Goal: Information Seeking & Learning: Learn about a topic

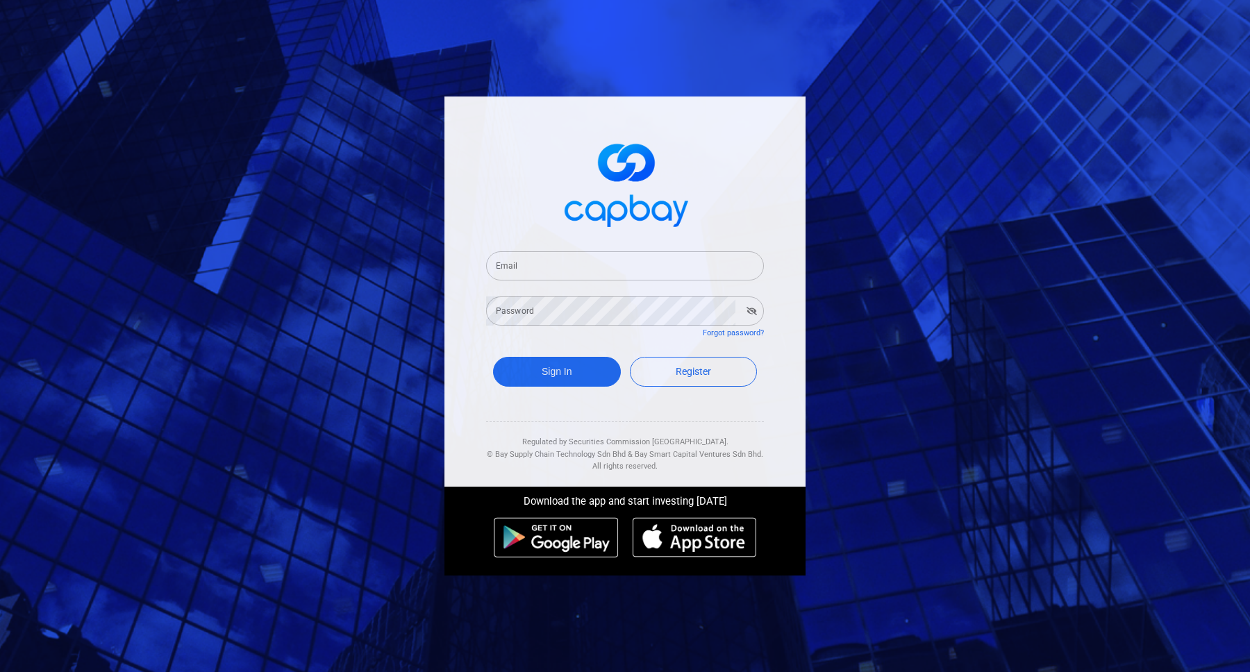
click at [591, 264] on input "Email" at bounding box center [625, 265] width 278 height 29
type input "[EMAIL_ADDRESS][DOMAIN_NAME]"
click at [493, 357] on button "Sign In" at bounding box center [557, 372] width 128 height 30
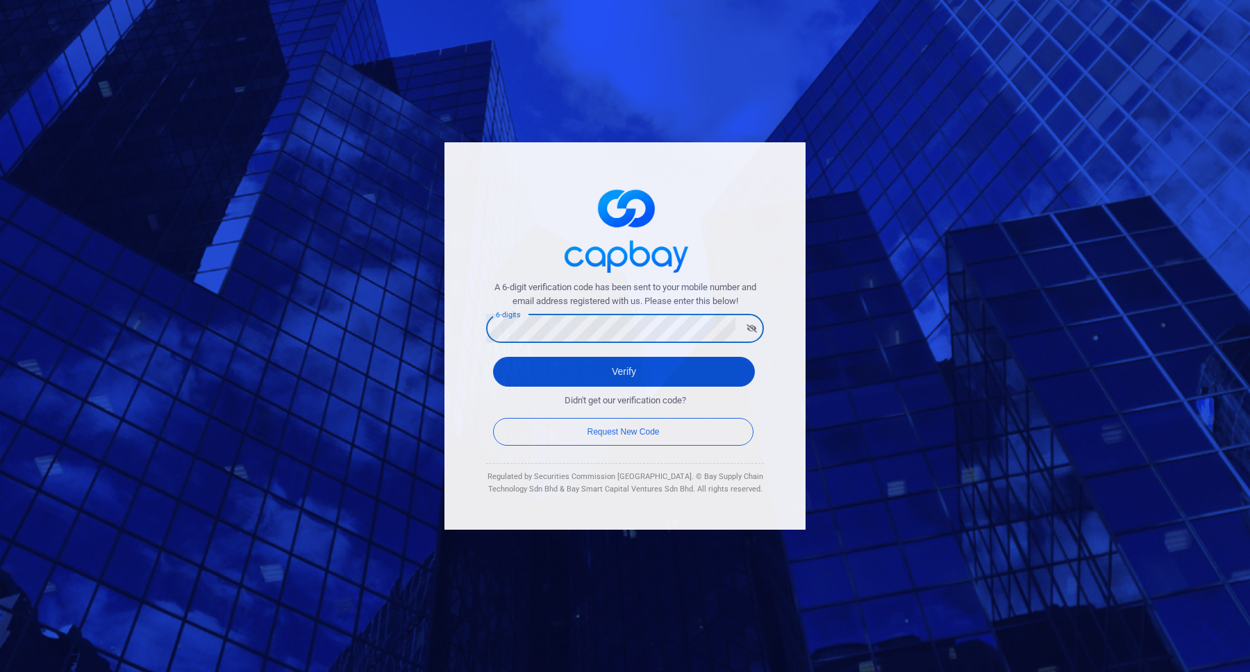
click at [611, 360] on button "Verify" at bounding box center [624, 372] width 262 height 30
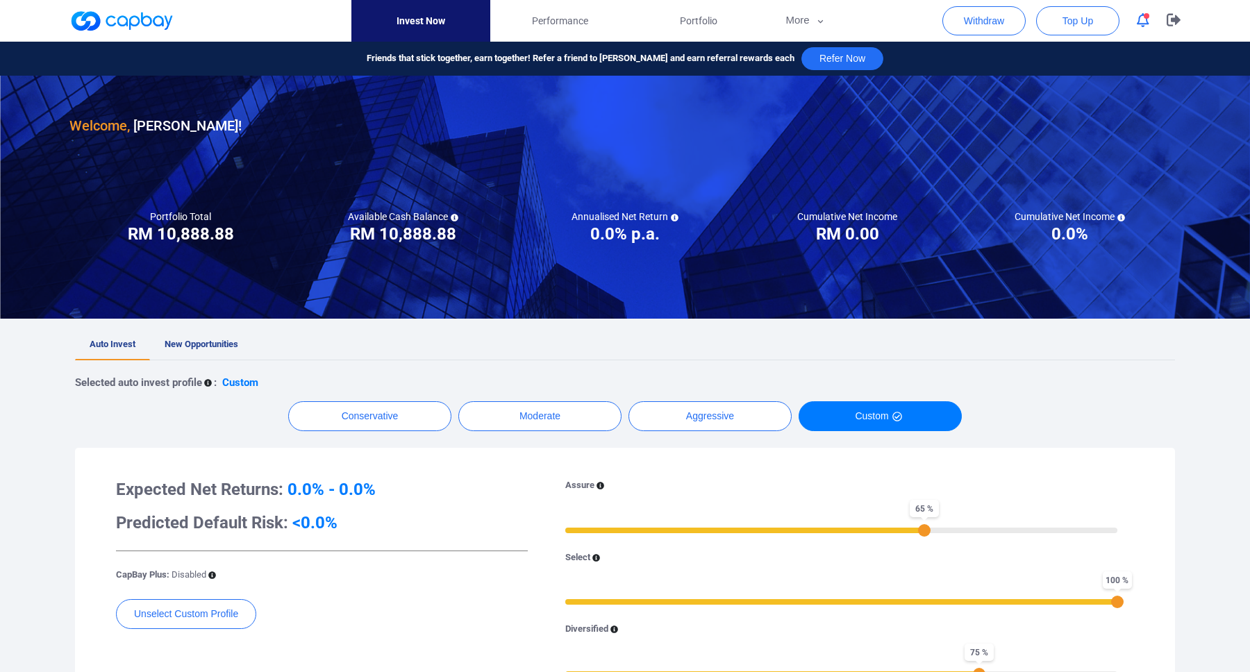
click at [1143, 11] on button "button" at bounding box center [1143, 21] width 26 height 22
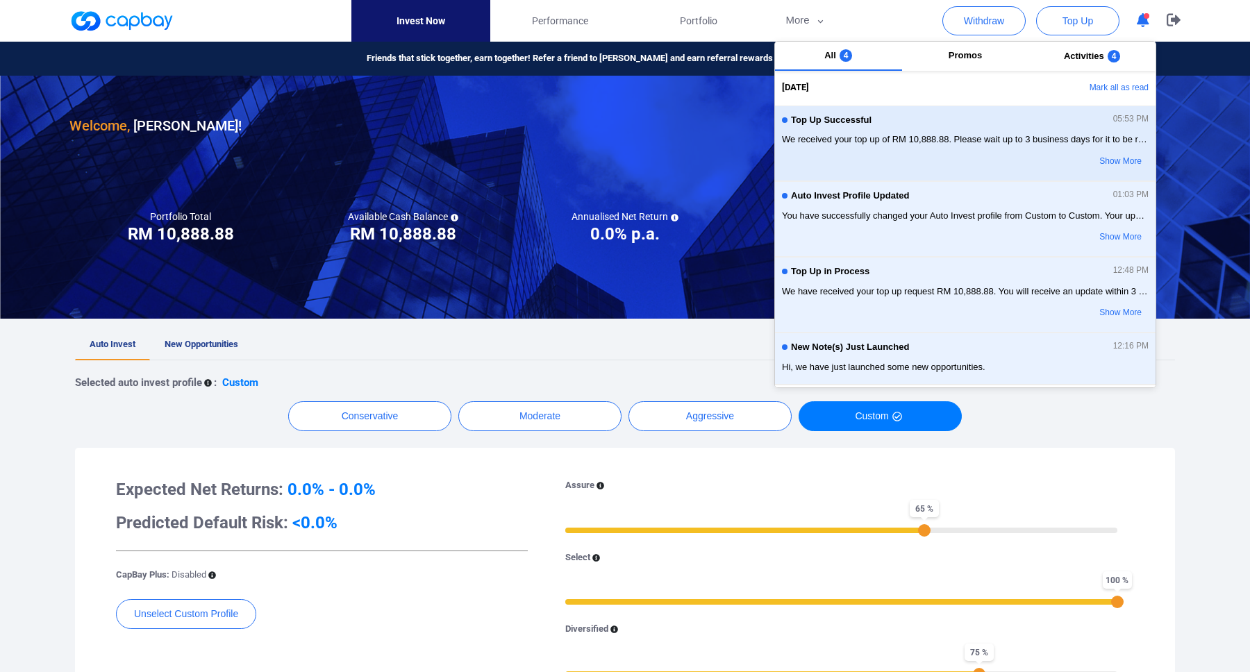
click at [970, 112] on button "Top Up Successful 05:53 PM We received your top up of RM 10,888.88. Please wait…" at bounding box center [965, 144] width 380 height 76
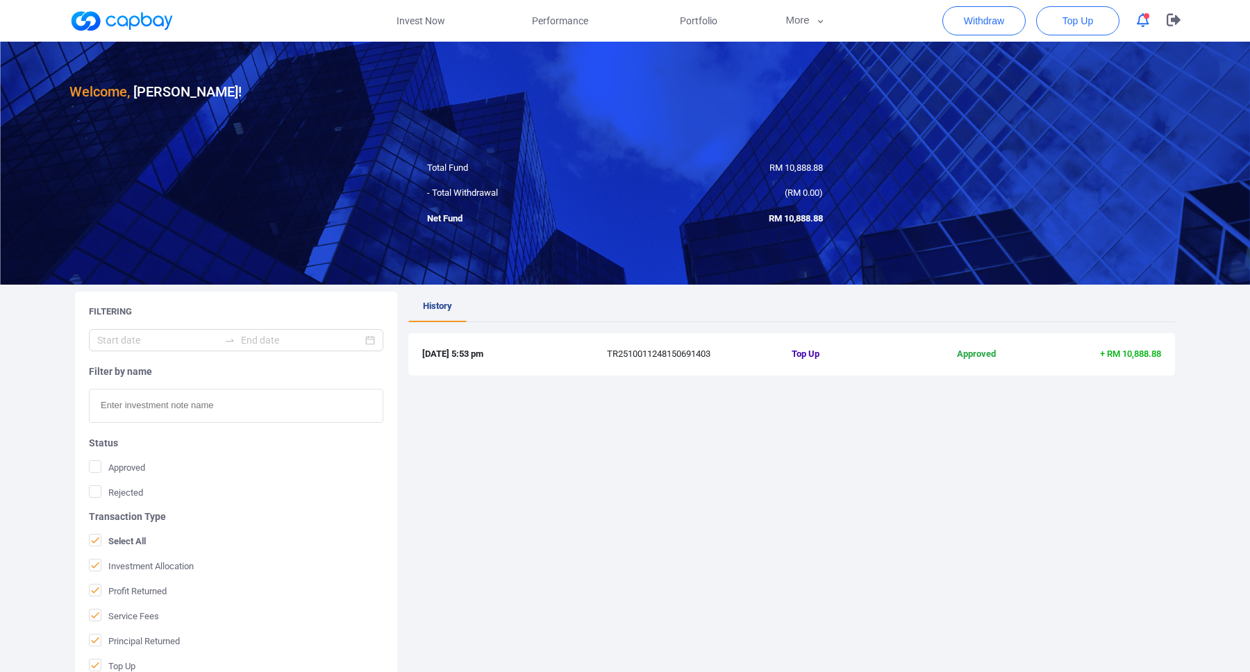
click at [617, 314] on ul "History" at bounding box center [791, 307] width 766 height 31
click at [1134, 16] on button "button" at bounding box center [1143, 21] width 26 height 22
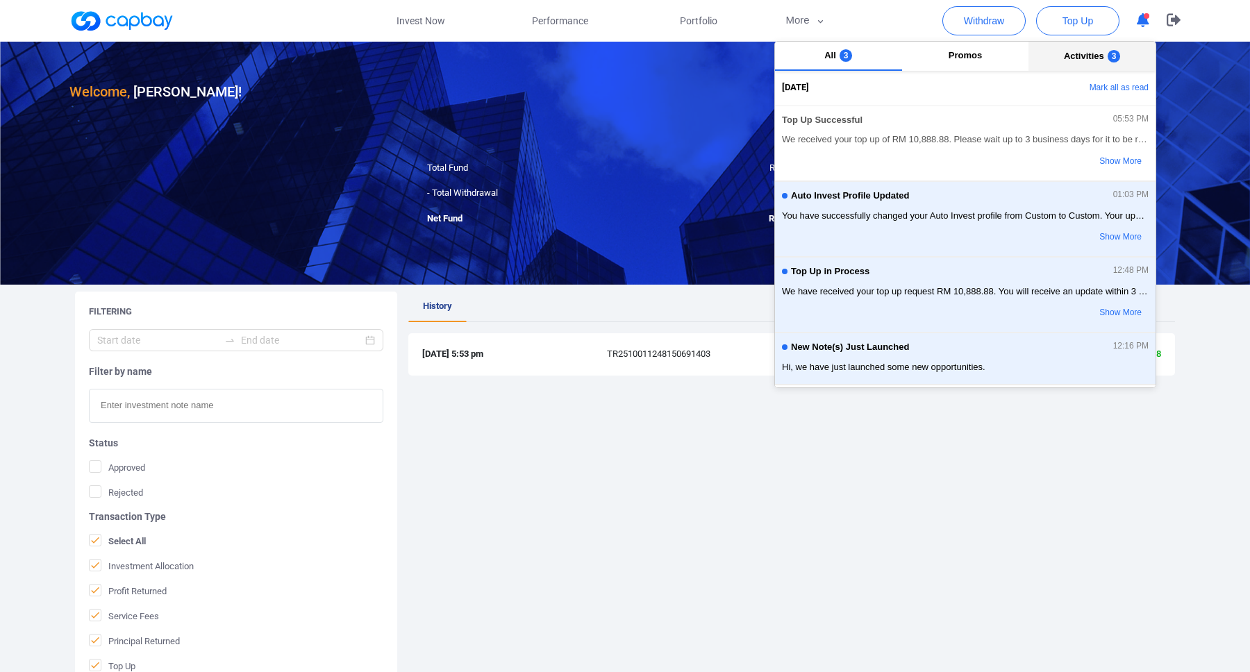
click at [1101, 46] on button "Activities 3" at bounding box center [1091, 56] width 127 height 29
click at [956, 45] on button "Promos" at bounding box center [965, 56] width 127 height 29
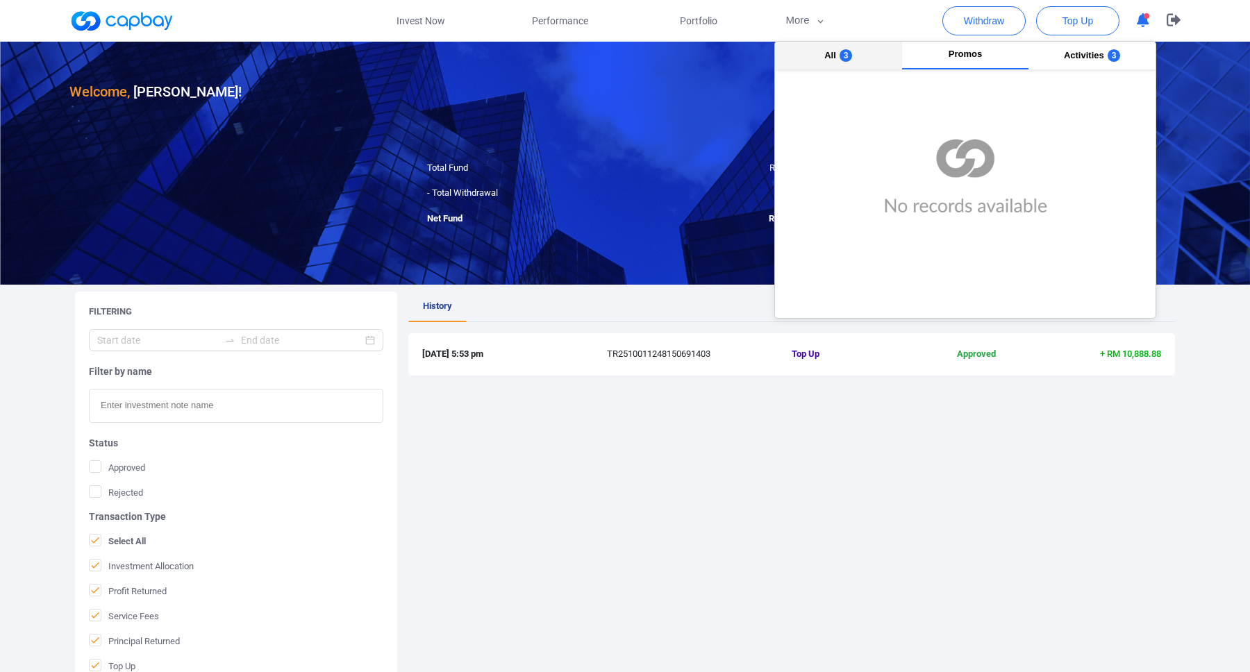
click at [846, 56] on span "3" at bounding box center [845, 55] width 13 height 12
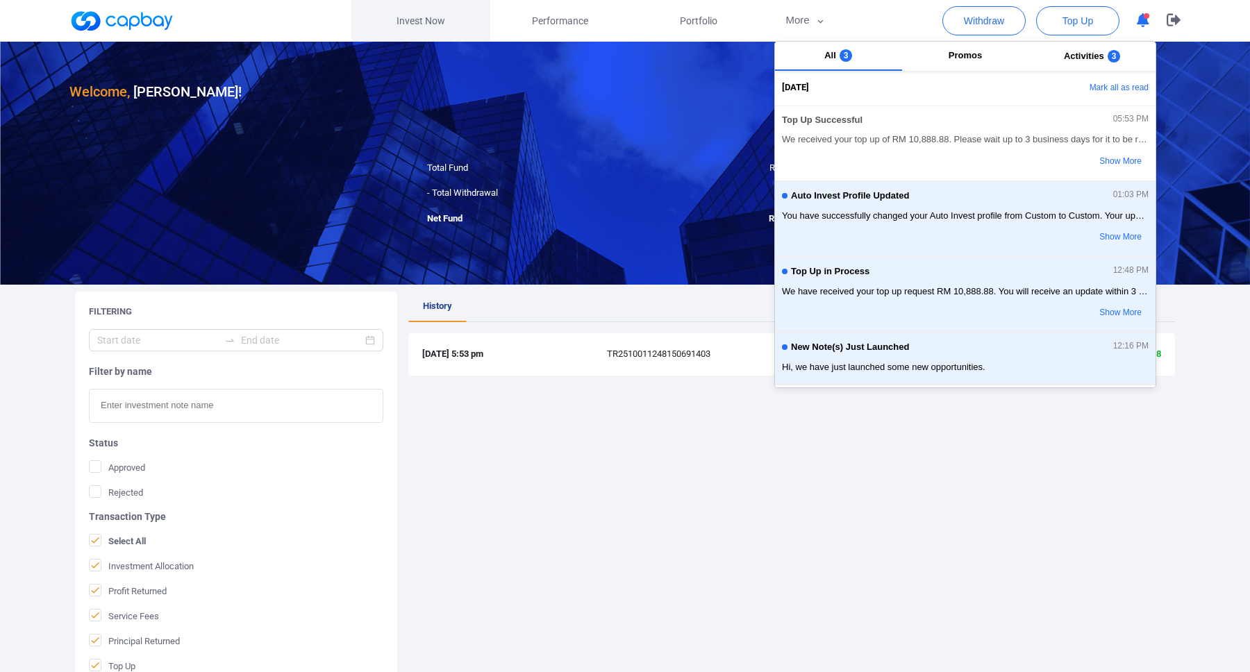
click at [432, 16] on link "Invest Now" at bounding box center [420, 21] width 139 height 42
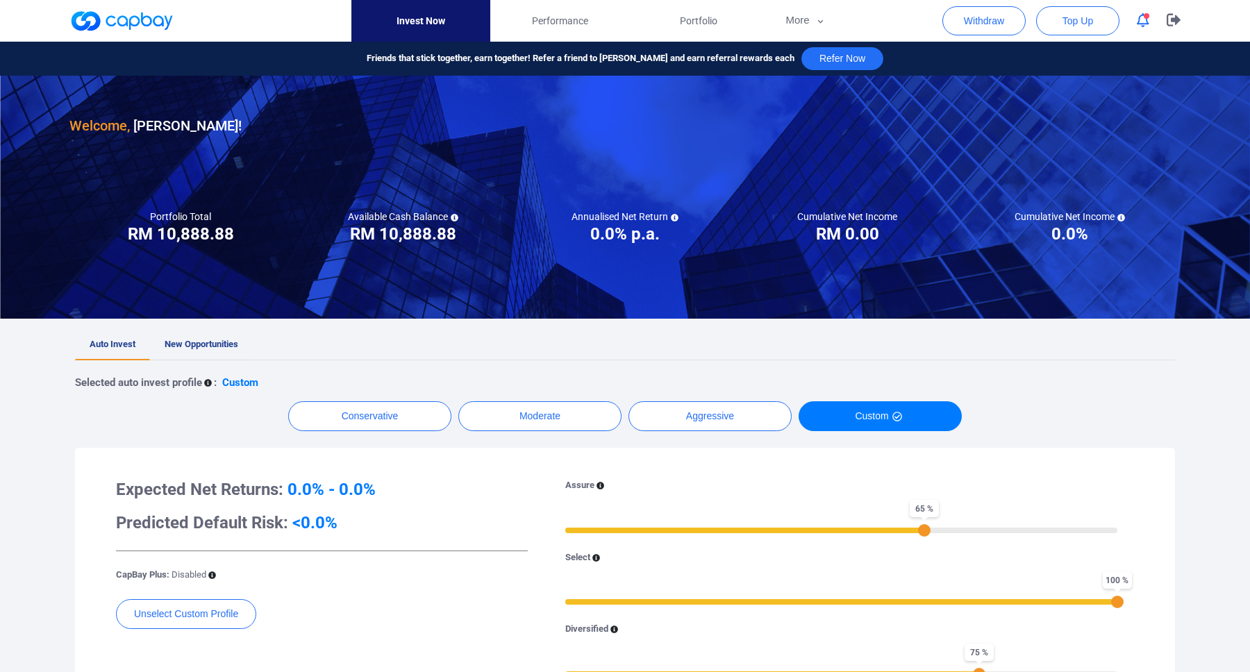
click at [169, 350] on link "New Opportunities" at bounding box center [201, 345] width 103 height 31
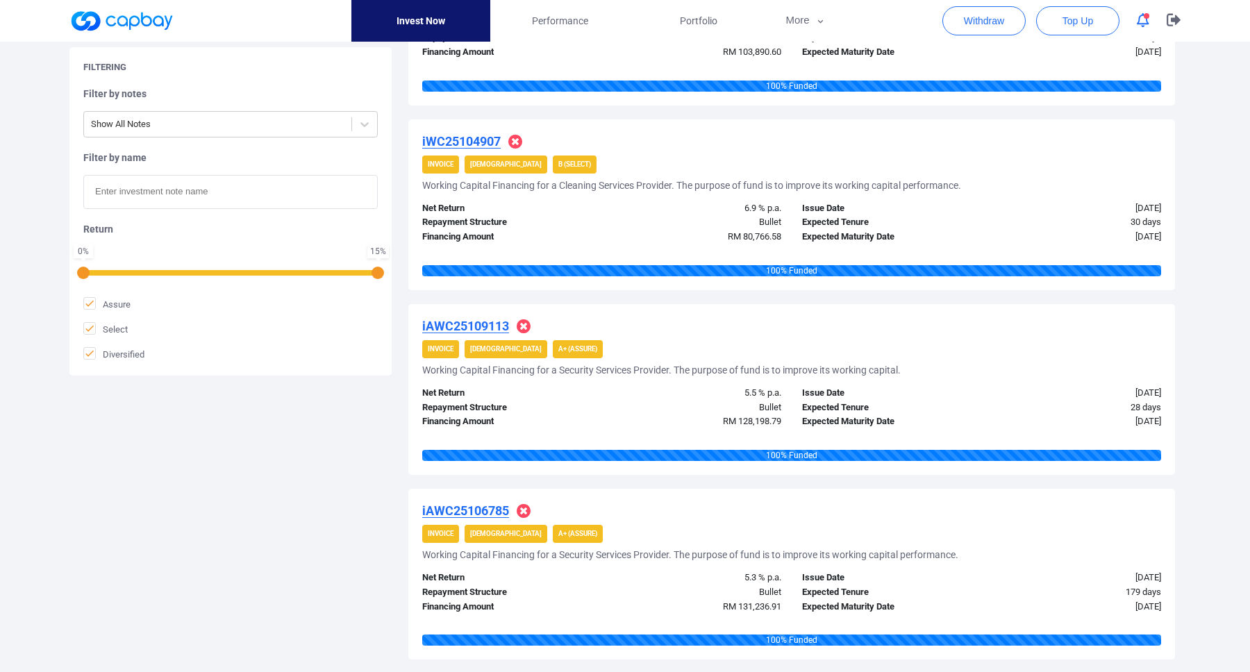
scroll to position [405, 0]
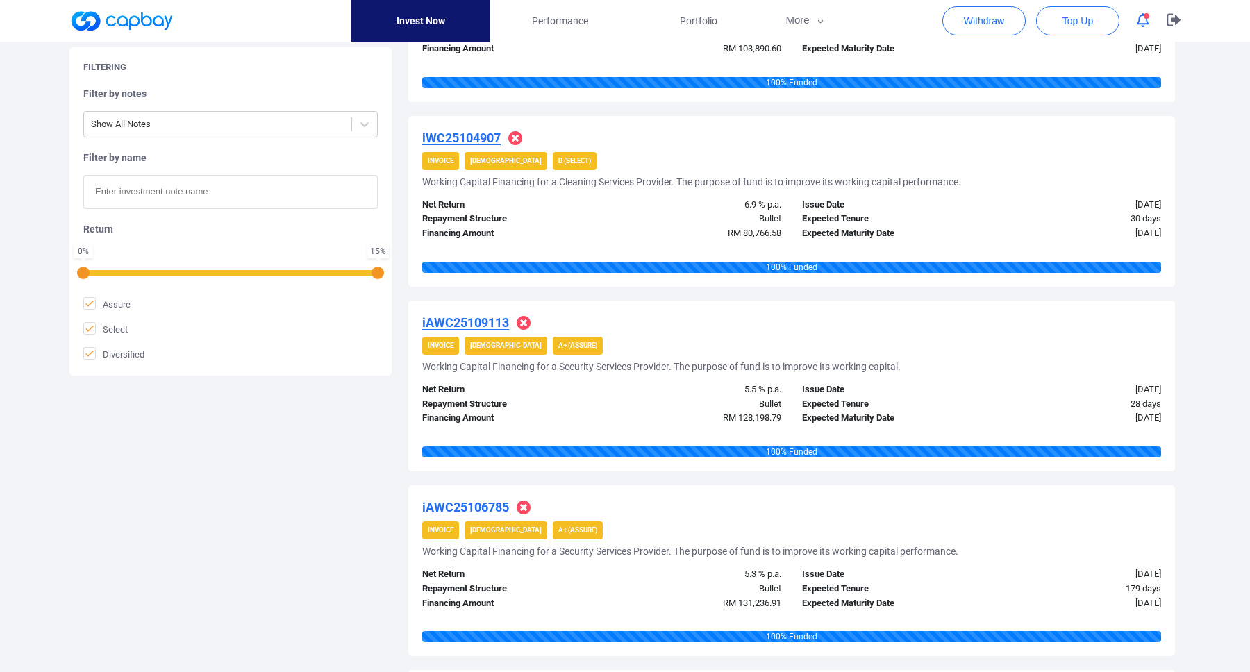
click at [627, 191] on div "Net Return 6.9 % p.a. Repayment Structure Bullet Financing Amount RM 80,766.58 …" at bounding box center [791, 216] width 759 height 50
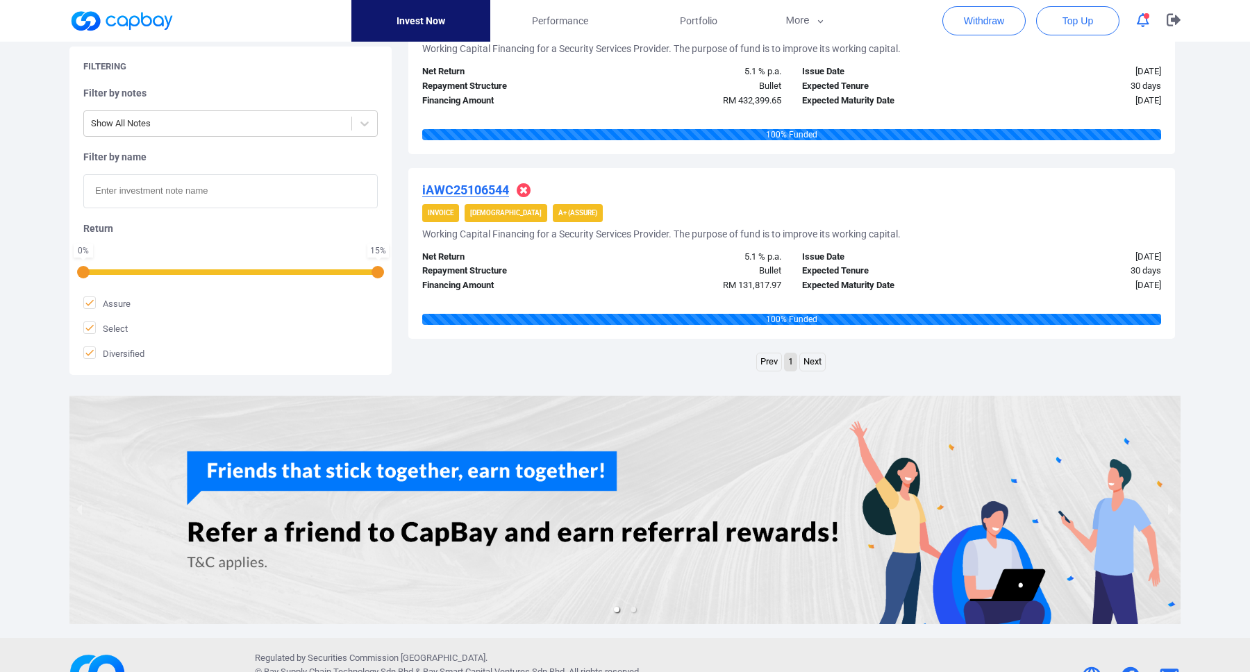
scroll to position [1497, 0]
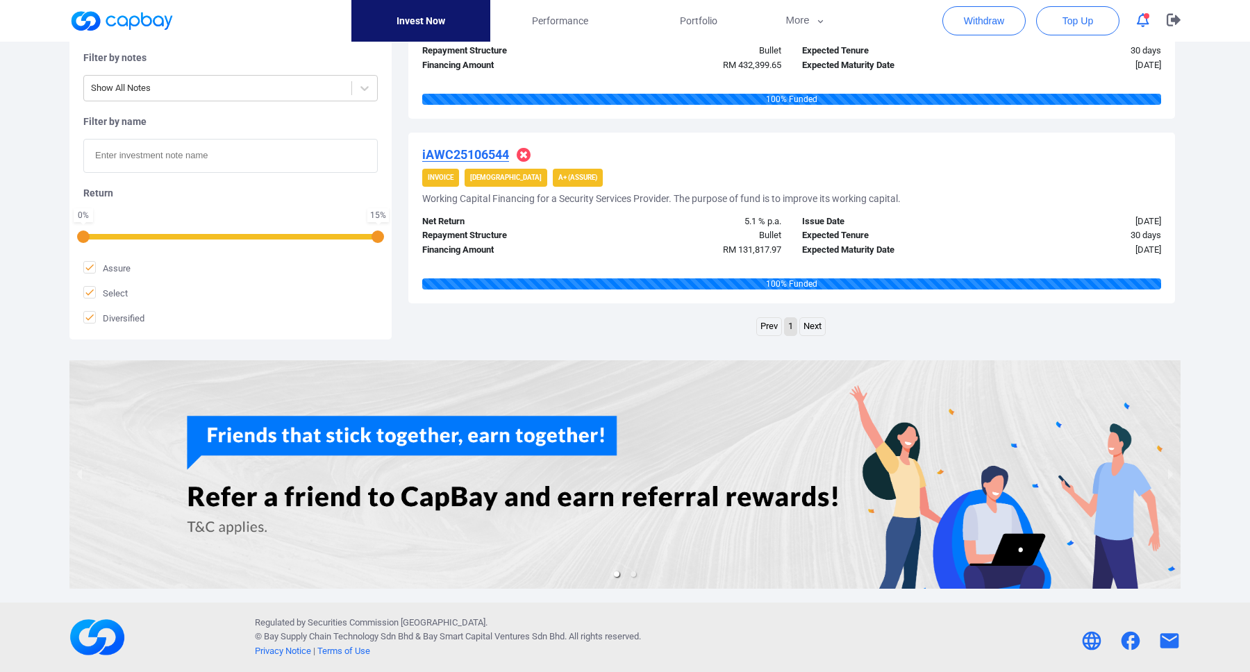
click at [812, 322] on link "Next" at bounding box center [812, 326] width 25 height 17
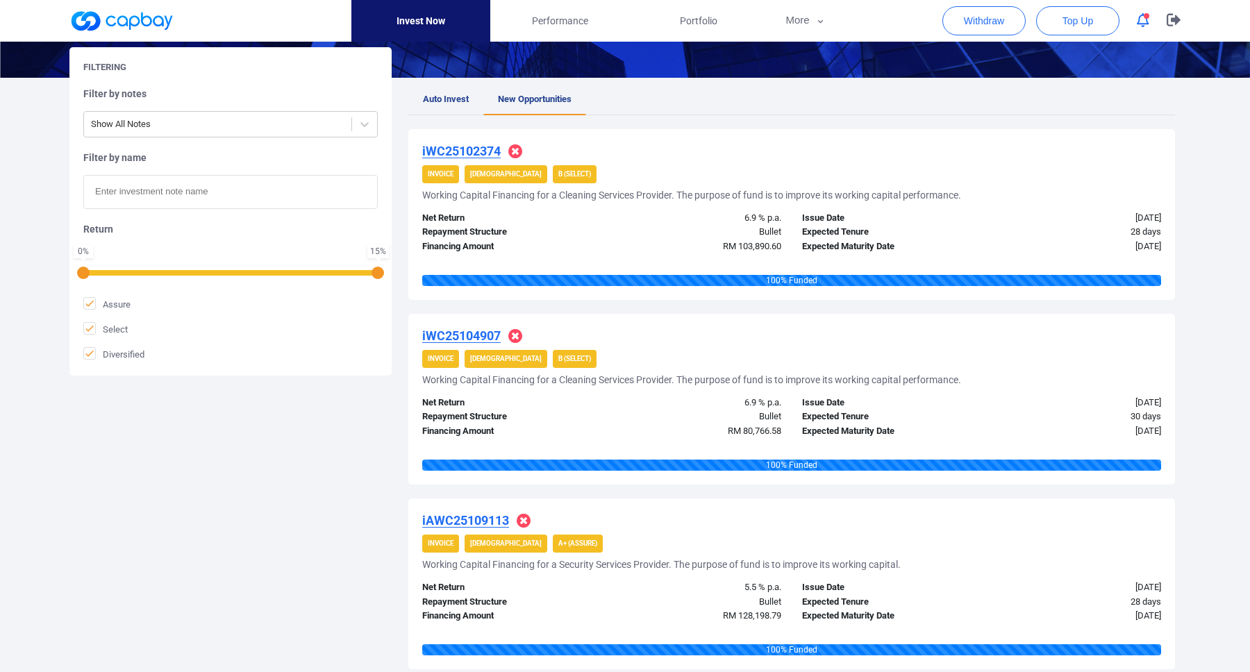
scroll to position [0, 0]
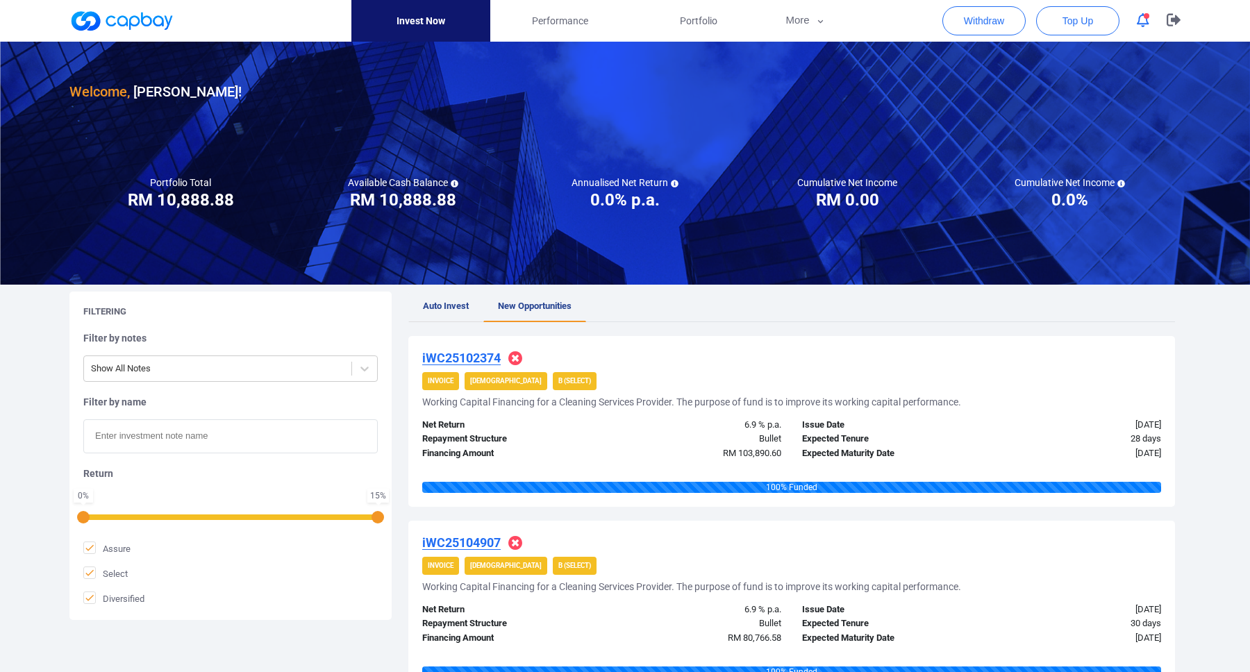
click at [441, 301] on span "Auto Invest" at bounding box center [446, 306] width 46 height 10
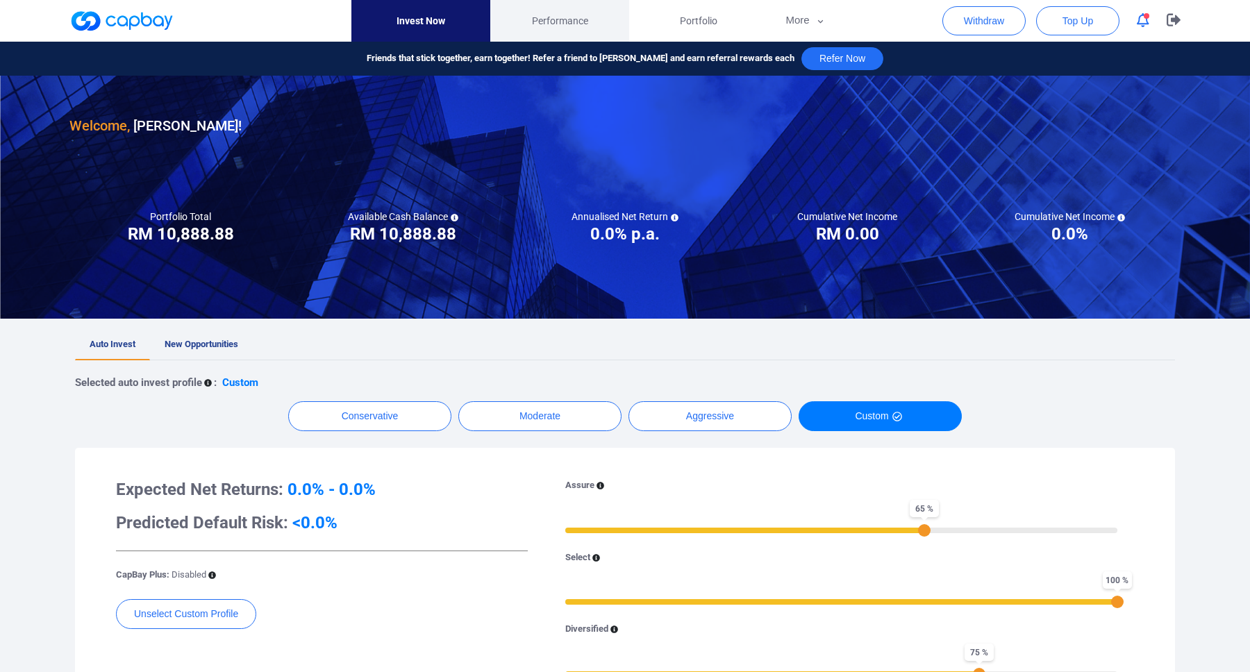
click at [585, 33] on link "Performance" at bounding box center [559, 21] width 139 height 42
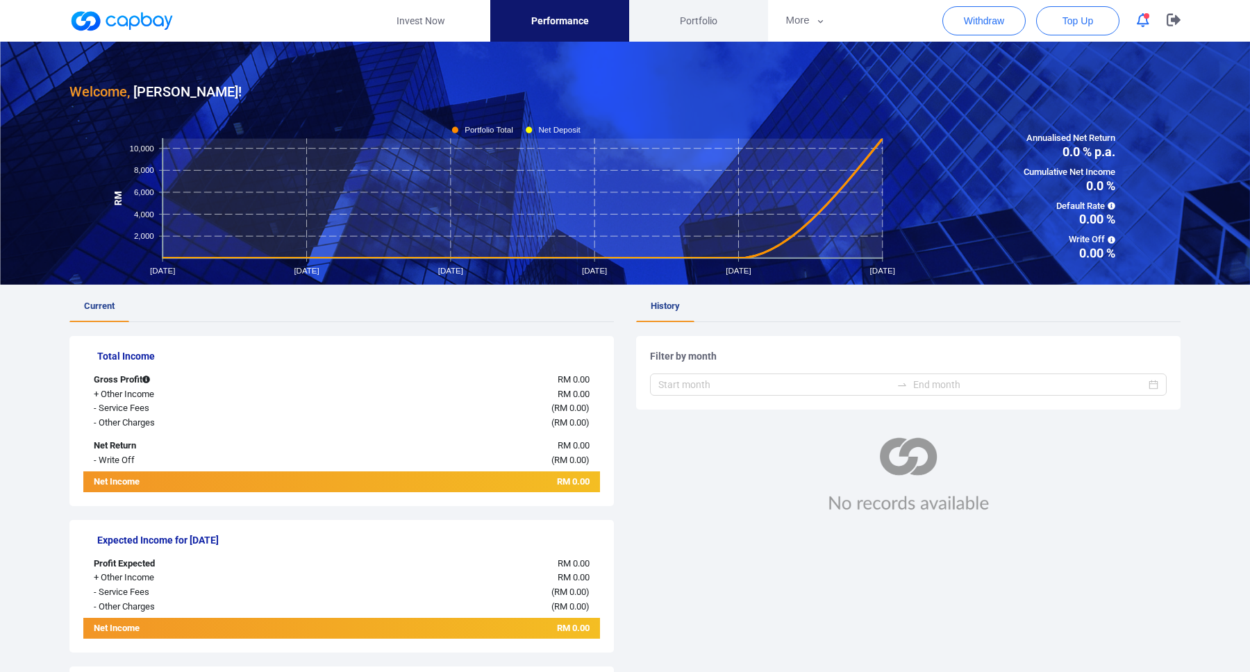
click at [695, 27] on span "Portfolio" at bounding box center [698, 20] width 37 height 15
